Goal: Information Seeking & Learning: Understand process/instructions

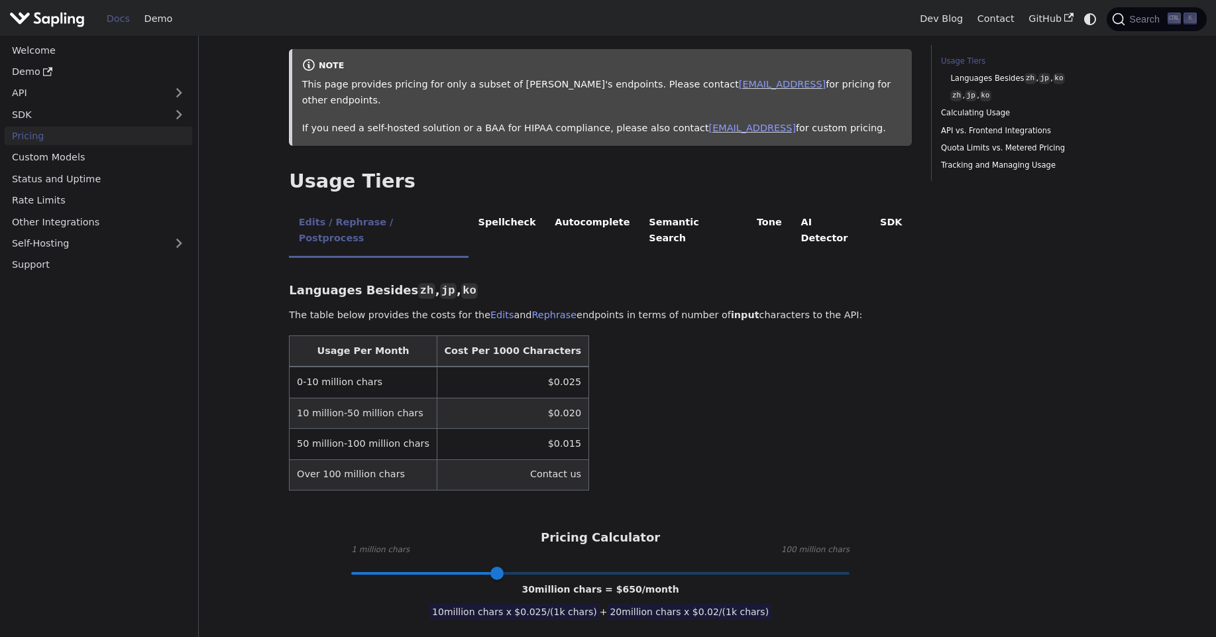
scroll to position [168, 0]
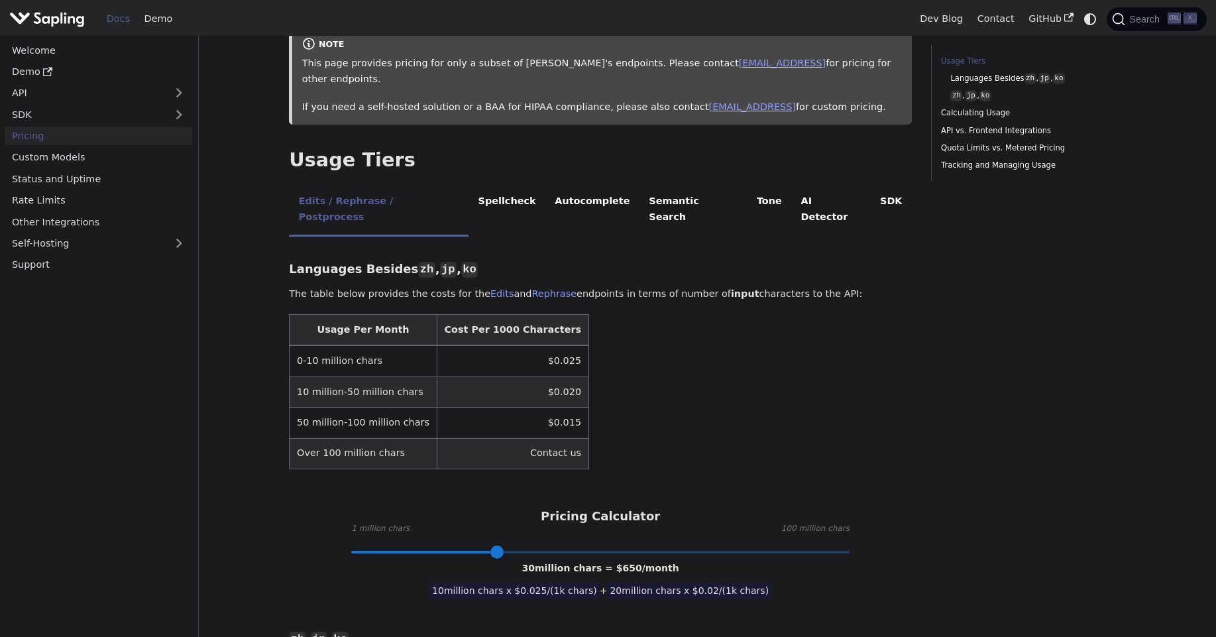
click at [514, 345] on td "$0.025" at bounding box center [513, 360] width 152 height 31
click at [531, 376] on td "$0.020" at bounding box center [513, 391] width 152 height 30
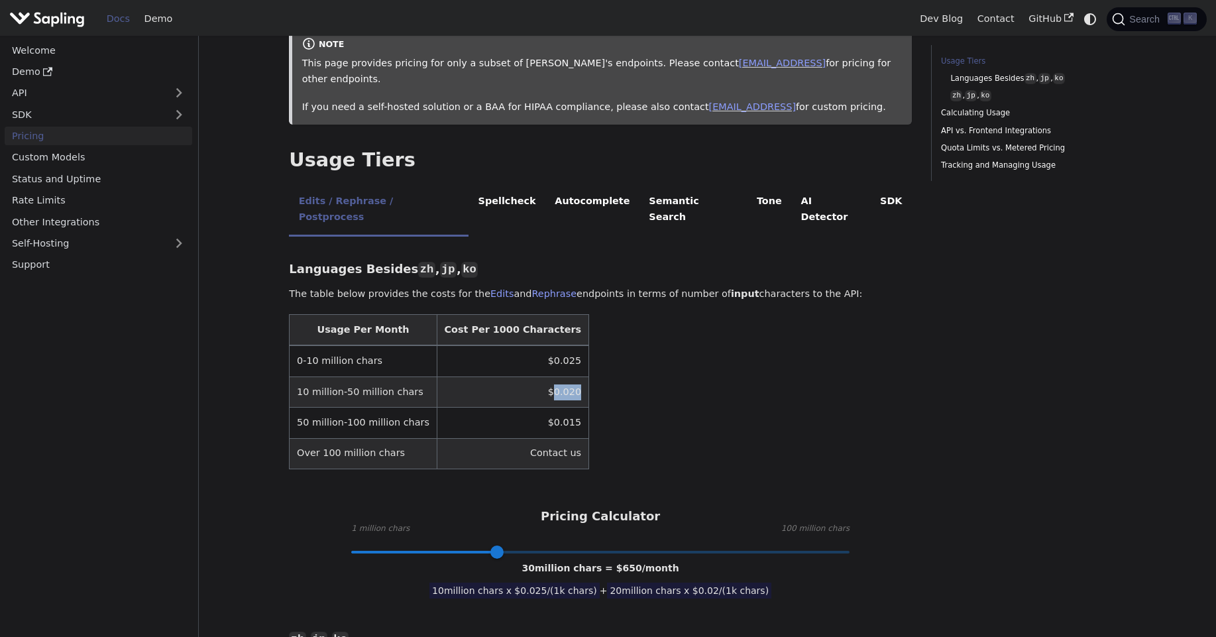
click at [603, 373] on table "Usage Per Month Cost Per 1000 Characters 0-10 million chars $0.025 10 million-5…" at bounding box center [600, 391] width 623 height 155
drag, startPoint x: 500, startPoint y: 522, endPoint x: 336, endPoint y: 526, distance: 163.8
click at [598, 561] on div "1 million chars = $ 25 /month" at bounding box center [600, 569] width 144 height 16
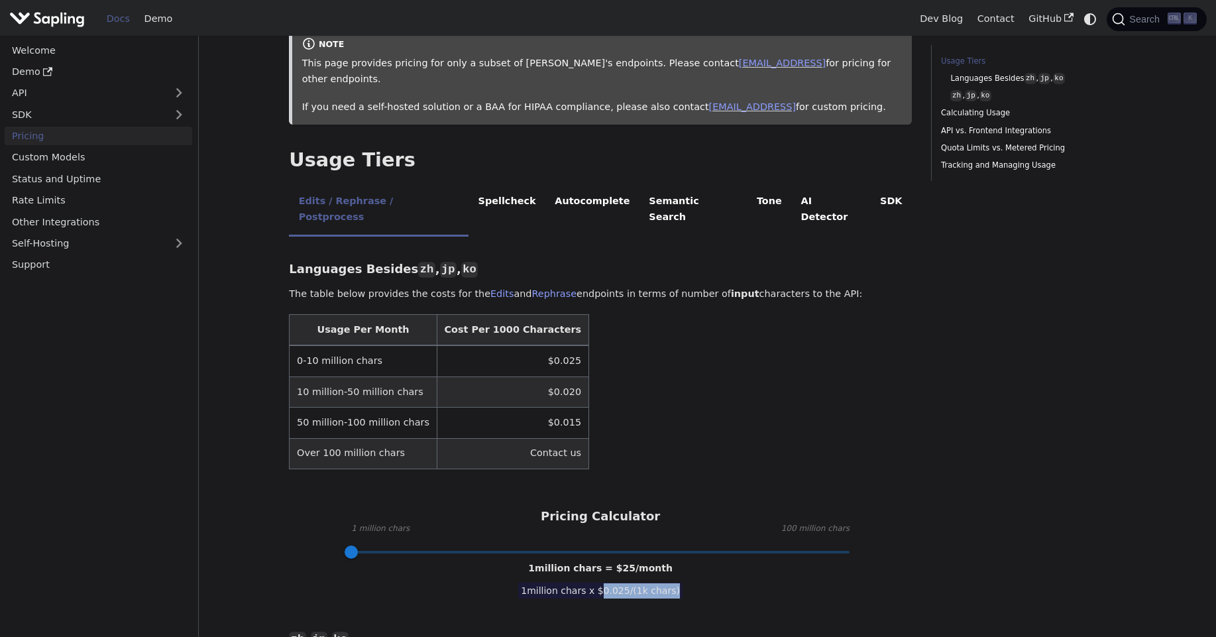
drag, startPoint x: 600, startPoint y: 558, endPoint x: 686, endPoint y: 557, distance: 86.2
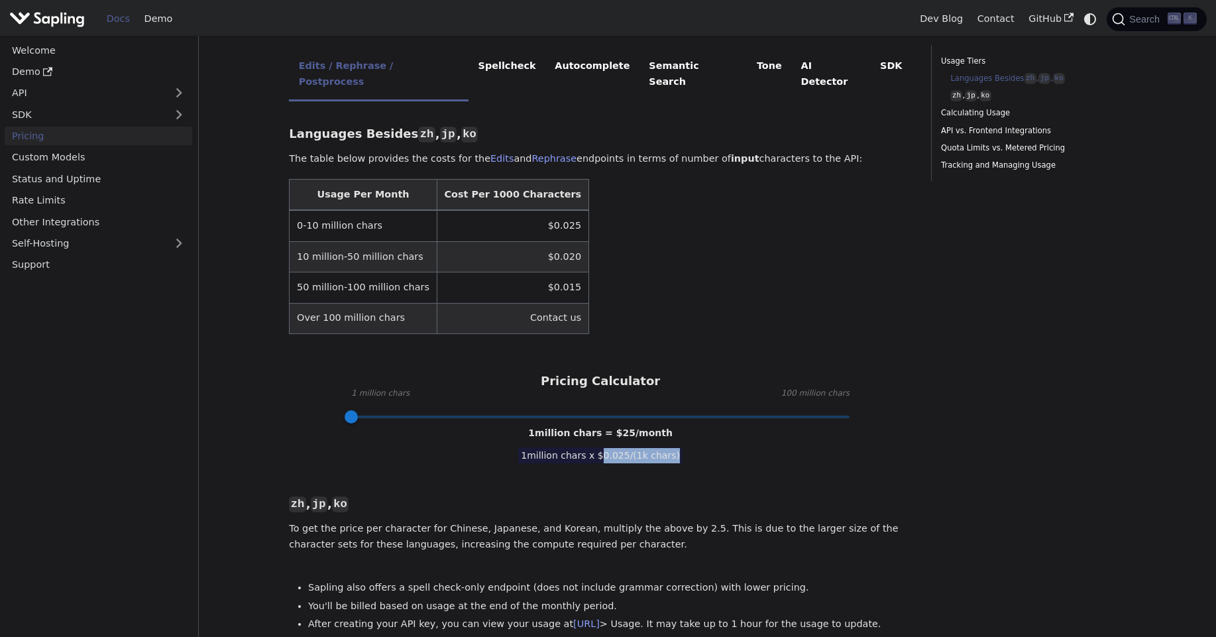
scroll to position [308, 0]
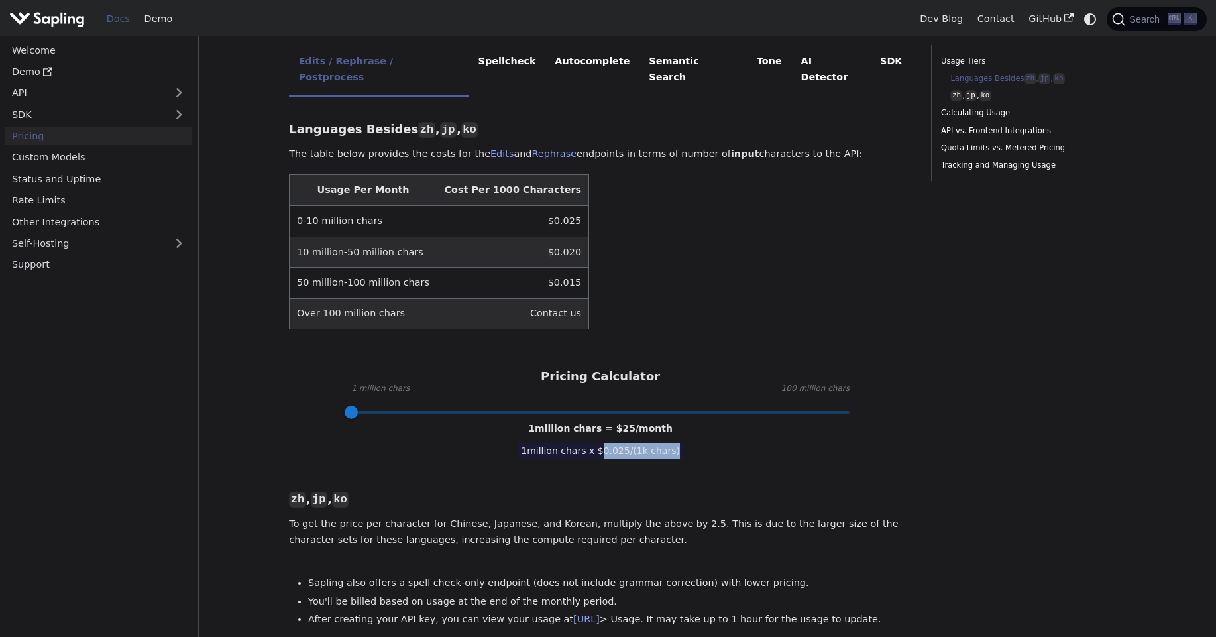
click at [623, 429] on div "Languages Besides zh , jp , ko ​ The table below provides the costs for the Edi…" at bounding box center [600, 648] width 623 height 1084
drag, startPoint x: 599, startPoint y: 420, endPoint x: 672, endPoint y: 417, distance: 73.6
click at [672, 443] on span "1 million chars x $ 0.025 /(1k chars)" at bounding box center [600, 451] width 164 height 16
click at [717, 419] on div "Languages Besides zh , jp , ko ​ The table below provides the costs for the Edi…" at bounding box center [600, 648] width 623 height 1084
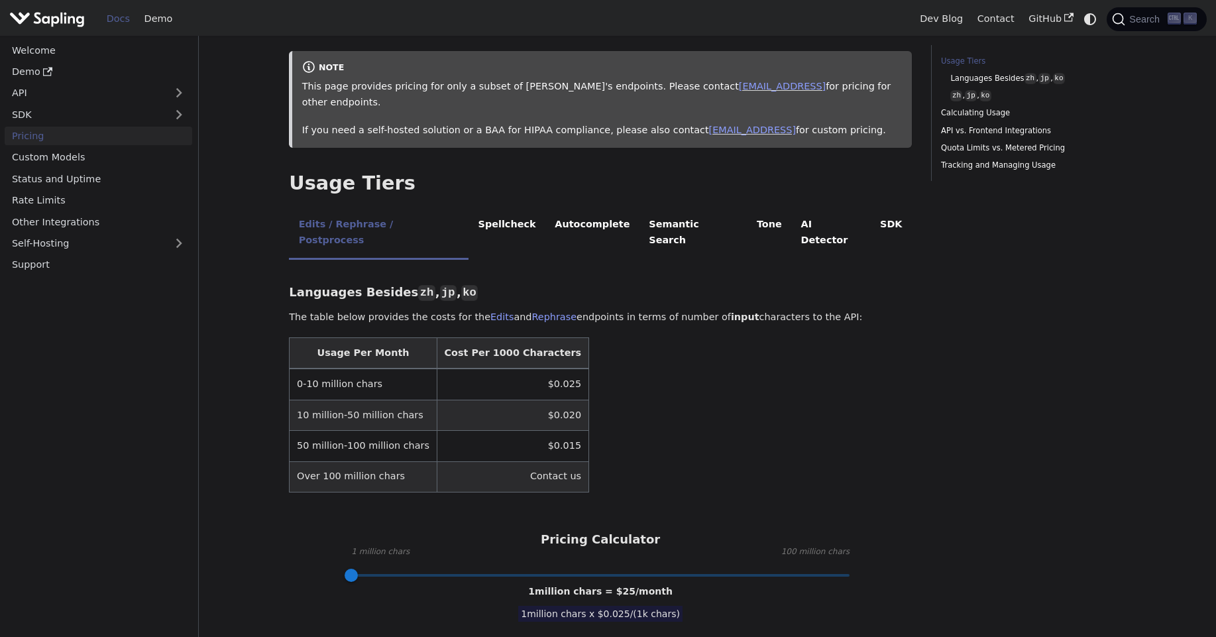
scroll to position [142, 0]
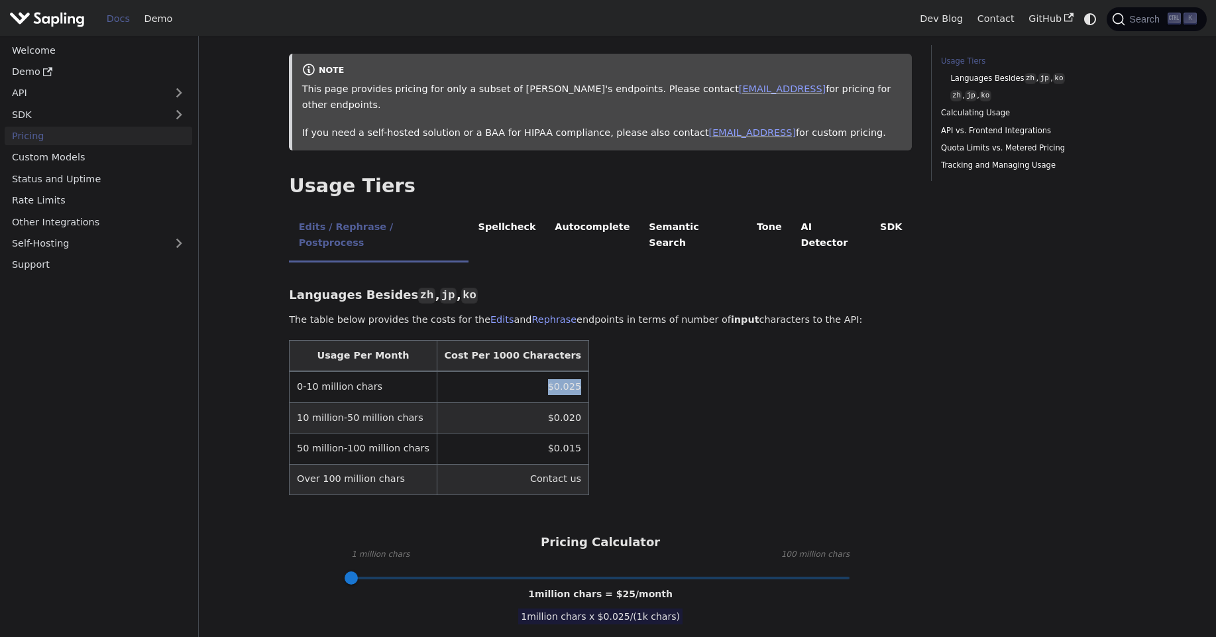
drag, startPoint x: 510, startPoint y: 357, endPoint x: 559, endPoint y: 359, distance: 48.4
click at [559, 359] on table "Usage Per Month Cost Per 1000 Characters 0-10 million chars $0.025 10 million-5…" at bounding box center [600, 417] width 623 height 155
type input "4"
drag, startPoint x: 353, startPoint y: 550, endPoint x: 366, endPoint y: 550, distance: 13.3
click at [366, 571] on span at bounding box center [366, 577] width 13 height 13
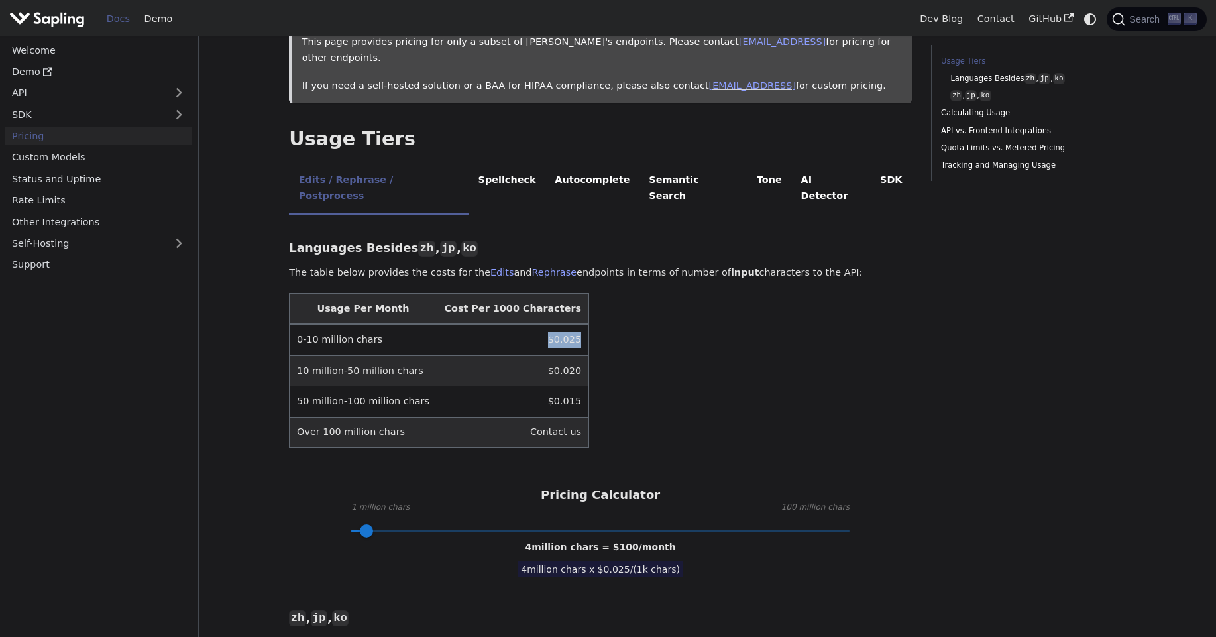
scroll to position [194, 0]
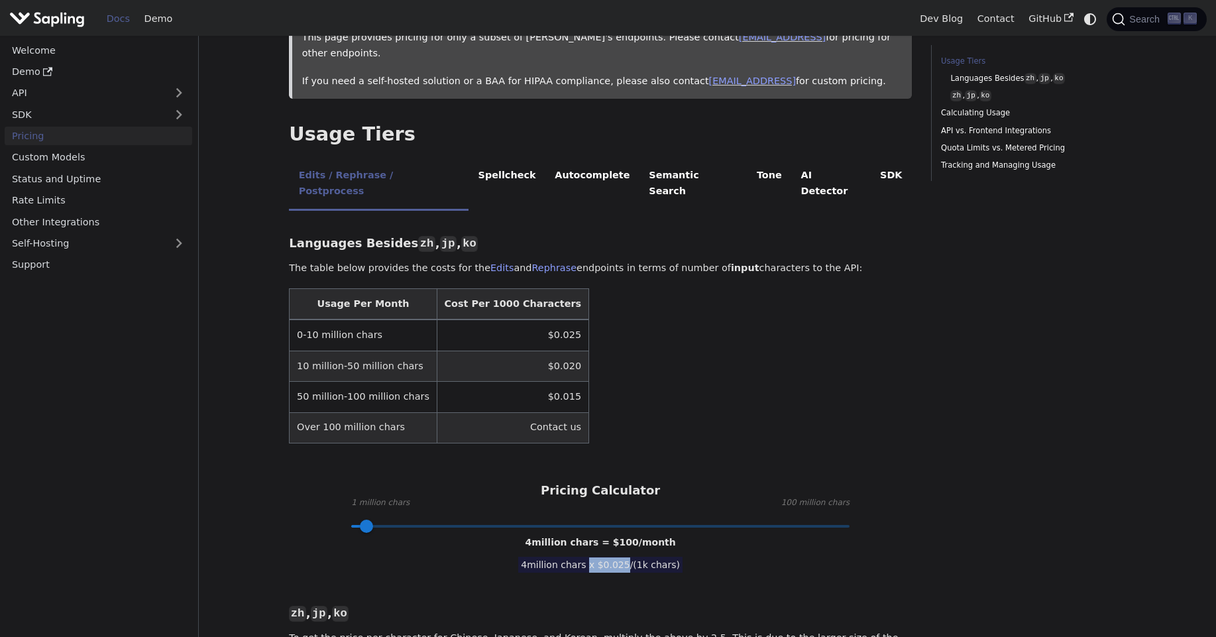
drag, startPoint x: 589, startPoint y: 538, endPoint x: 628, endPoint y: 536, distance: 39.2
click at [628, 557] on span "4 million chars x $ 0.025 /(1k chars)" at bounding box center [600, 565] width 164 height 16
drag, startPoint x: 502, startPoint y: 300, endPoint x: 542, endPoint y: 306, distance: 40.2
click at [542, 319] on td "$0.025" at bounding box center [513, 334] width 152 height 31
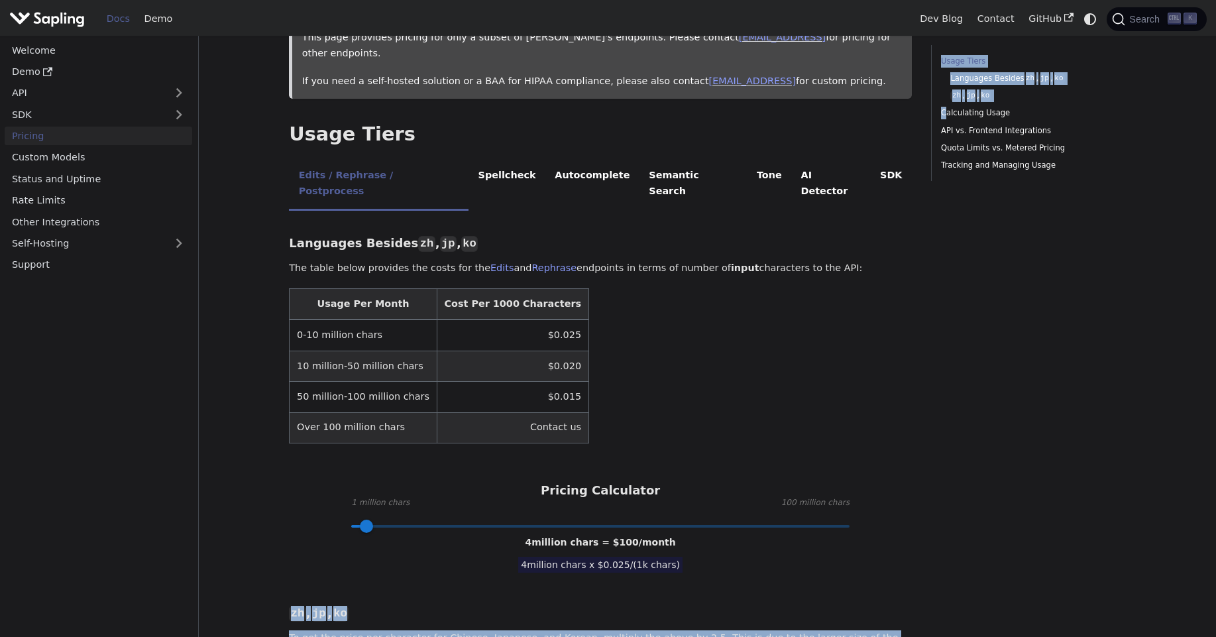
drag, startPoint x: 673, startPoint y: 544, endPoint x: 1121, endPoint y: -79, distance: 767.0
click at [1121, 0] on html "Skip to main content Docs Demo Dev Blog Contact GitHub Search K Welcome Demo AP…" at bounding box center [608, 124] width 1216 height 637
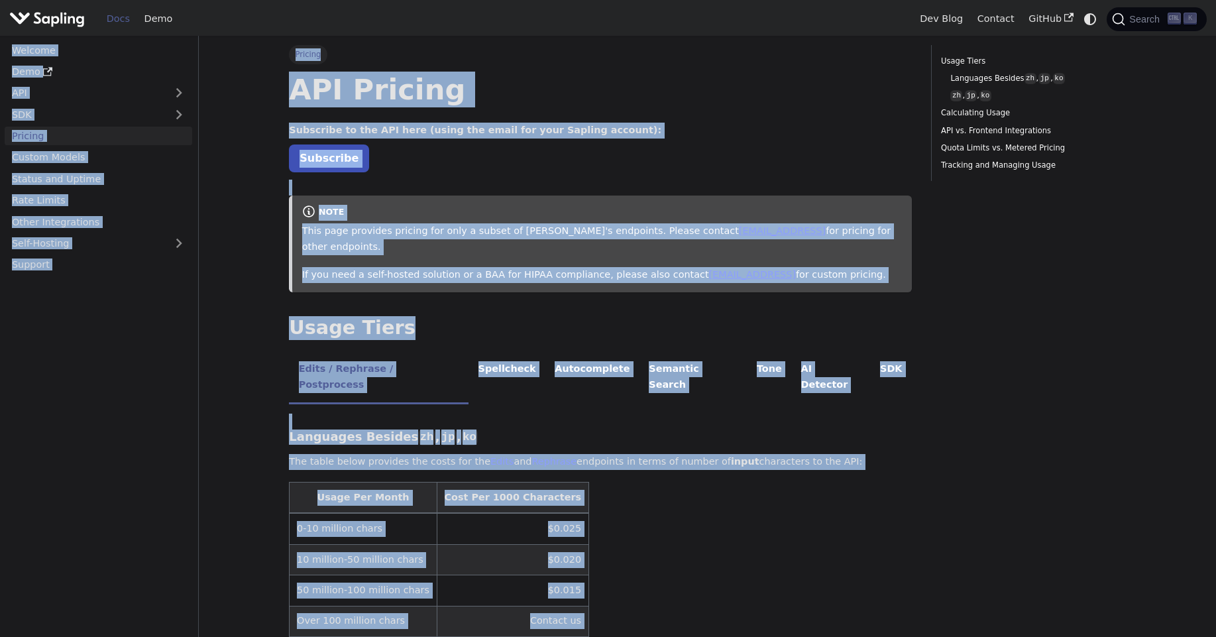
click at [844, 364] on ul "Edits / Rephrase / Postprocess Spellcheck Autocomplete Semantic Search Tone AI …" at bounding box center [600, 378] width 623 height 52
